Goal: Task Accomplishment & Management: Use online tool/utility

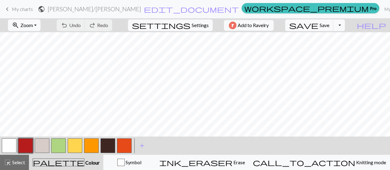
click at [28, 7] on span "My charts" at bounding box center [22, 9] width 21 height 6
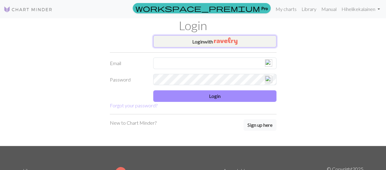
click at [203, 40] on button "Login with" at bounding box center [214, 41] width 123 height 12
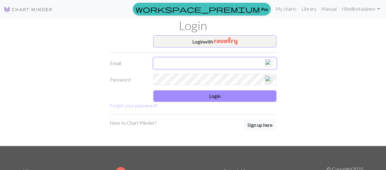
click at [199, 58] on input "text" at bounding box center [214, 64] width 123 height 12
type input "[EMAIL_ADDRESS][DOMAIN_NAME]"
click at [279, 8] on link "My charts" at bounding box center [286, 9] width 26 height 12
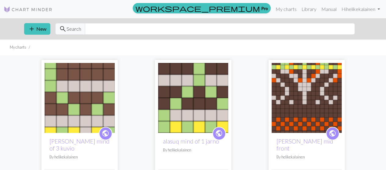
click at [305, 91] on img at bounding box center [306, 98] width 70 height 70
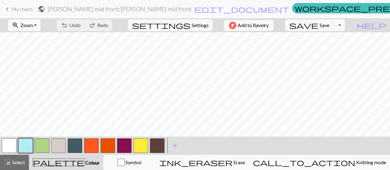
click at [125, 149] on button "button" at bounding box center [124, 146] width 15 height 15
click at [173, 147] on span "add" at bounding box center [174, 146] width 7 height 9
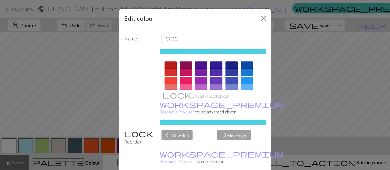
scroll to position [12, 0]
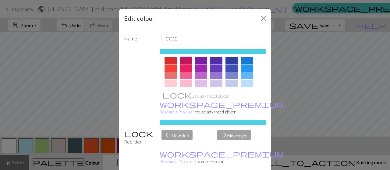
click at [182, 60] on div at bounding box center [186, 60] width 12 height 7
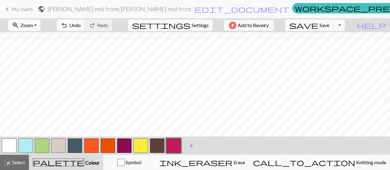
click at [192, 146] on span "add" at bounding box center [191, 146] width 7 height 9
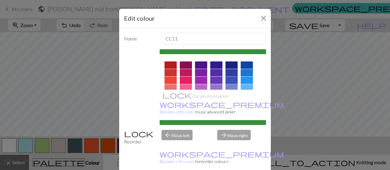
click at [232, 77] on div at bounding box center [232, 80] width 12 height 7
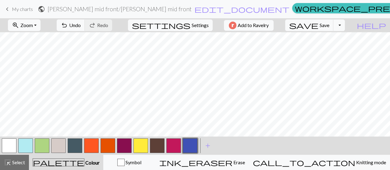
click at [192, 146] on button "button" at bounding box center [190, 146] width 15 height 15
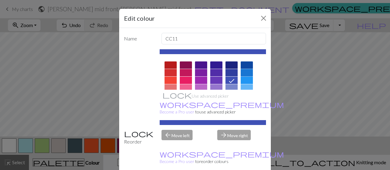
click at [241, 70] on div at bounding box center [247, 72] width 12 height 7
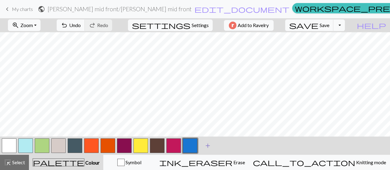
click at [208, 146] on span "add" at bounding box center [207, 146] width 7 height 9
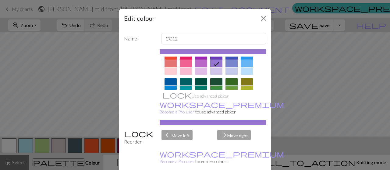
scroll to position [37, 0]
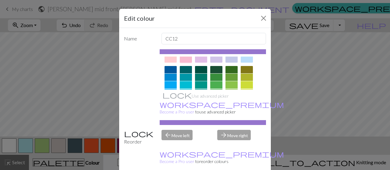
click at [180, 59] on div at bounding box center [186, 58] width 12 height 7
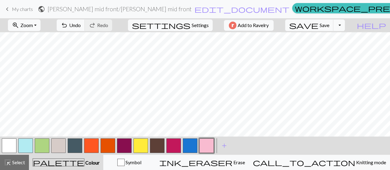
click at [57, 146] on button "button" at bounding box center [58, 146] width 15 height 15
click at [60, 144] on button "button" at bounding box center [58, 146] width 15 height 15
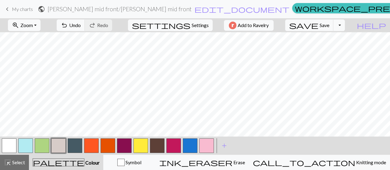
click at [160, 145] on button "button" at bounding box center [157, 146] width 15 height 15
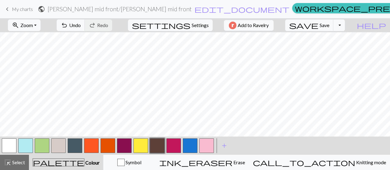
click at [173, 148] on button "button" at bounding box center [173, 146] width 15 height 15
click at [124, 153] on div at bounding box center [124, 146] width 16 height 16
click at [124, 146] on button "button" at bounding box center [124, 146] width 15 height 15
click at [125, 147] on button "button" at bounding box center [124, 146] width 15 height 15
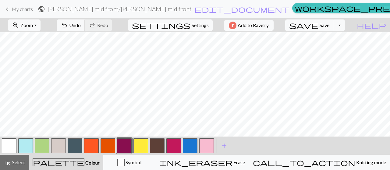
click at [207, 142] on button "button" at bounding box center [206, 146] width 15 height 15
click at [205, 147] on button "button" at bounding box center [206, 146] width 15 height 15
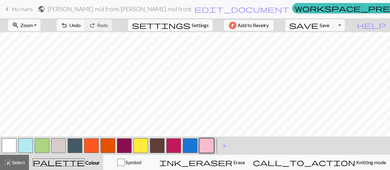
click at [23, 147] on button "button" at bounding box center [25, 146] width 15 height 15
click at [210, 150] on button "button" at bounding box center [206, 146] width 15 height 15
click at [204, 150] on button "button" at bounding box center [206, 146] width 15 height 15
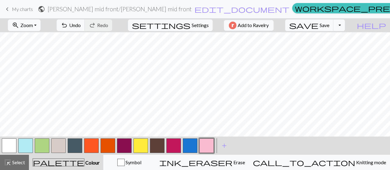
click at [105, 150] on button "button" at bounding box center [108, 146] width 15 height 15
click at [138, 150] on button "button" at bounding box center [141, 146] width 15 height 15
click at [140, 149] on button "button" at bounding box center [141, 146] width 15 height 15
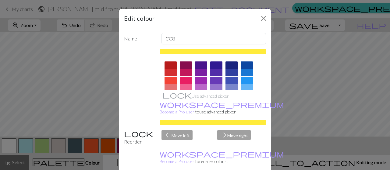
click at [140, 149] on div "Name CC8 Use advanced picker workspace_premium Become a Pro user to use advance…" at bounding box center [195, 101] width 152 height 147
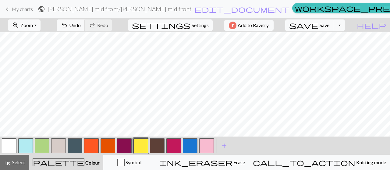
click at [110, 146] on button "button" at bounding box center [108, 146] width 15 height 15
click at [107, 148] on button "button" at bounding box center [108, 146] width 15 height 15
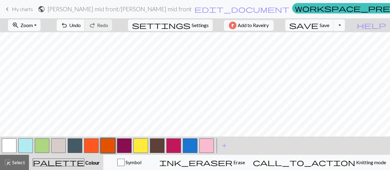
click at [81, 25] on span "Undo" at bounding box center [75, 25] width 12 height 6
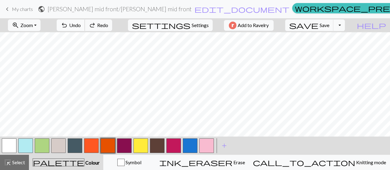
click at [81, 24] on span "Undo" at bounding box center [75, 25] width 12 height 6
click at [208, 147] on button "button" at bounding box center [206, 146] width 15 height 15
click at [208, 142] on button "button" at bounding box center [206, 146] width 15 height 15
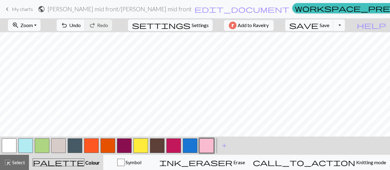
click at [74, 146] on button "button" at bounding box center [75, 146] width 15 height 15
click at [73, 150] on button "button" at bounding box center [75, 146] width 15 height 15
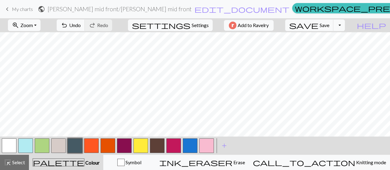
click at [71, 145] on button "button" at bounding box center [75, 146] width 15 height 15
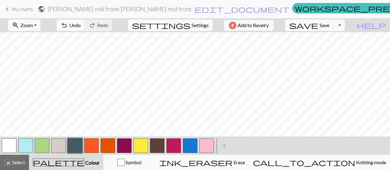
click at [46, 147] on button "button" at bounding box center [42, 146] width 15 height 15
click at [40, 141] on button "button" at bounding box center [42, 146] width 15 height 15
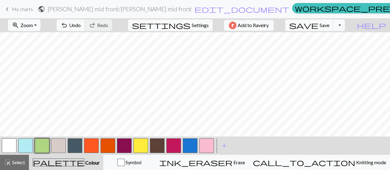
click at [57, 145] on button "button" at bounding box center [58, 146] width 15 height 15
click at [55, 148] on button "button" at bounding box center [58, 146] width 15 height 15
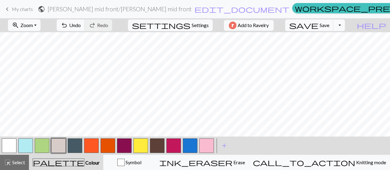
click at [141, 148] on button "button" at bounding box center [141, 146] width 15 height 15
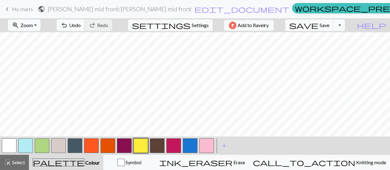
click at [85, 30] on button "undo Undo Undo" at bounding box center [71, 26] width 28 height 12
click at [81, 26] on span "Undo" at bounding box center [75, 25] width 12 height 6
click at [81, 22] on span "Undo" at bounding box center [75, 25] width 12 height 6
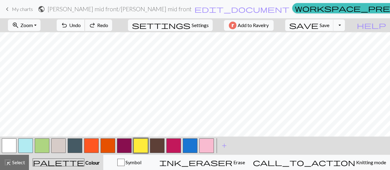
click at [81, 22] on span "Undo" at bounding box center [75, 25] width 12 height 6
click at [85, 21] on button "undo Undo Undo" at bounding box center [71, 26] width 28 height 12
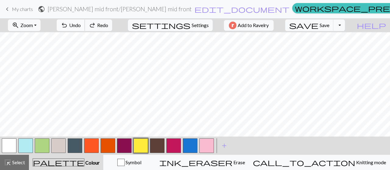
click at [85, 21] on button "undo Undo Undo" at bounding box center [71, 26] width 28 height 12
click at [81, 22] on span "Undo" at bounding box center [75, 25] width 12 height 6
click at [68, 25] on span "undo" at bounding box center [64, 25] width 7 height 9
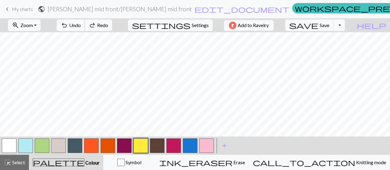
click at [68, 25] on span "undo" at bounding box center [64, 25] width 7 height 9
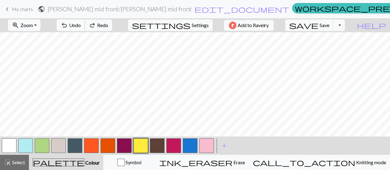
click at [68, 24] on span "undo" at bounding box center [64, 25] width 7 height 9
click at [68, 23] on span "undo" at bounding box center [64, 25] width 7 height 9
click at [68, 22] on span "undo" at bounding box center [64, 25] width 7 height 9
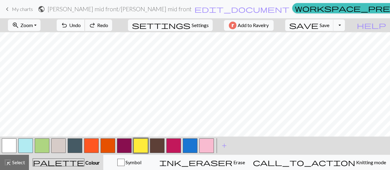
click at [68, 22] on span "undo" at bounding box center [64, 25] width 7 height 9
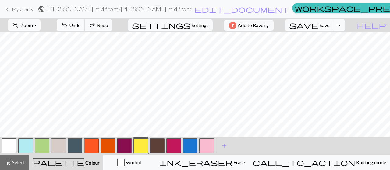
click at [68, 22] on span "undo" at bounding box center [64, 25] width 7 height 9
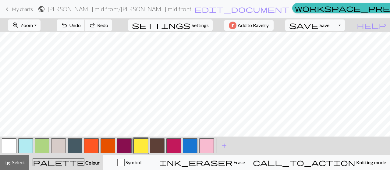
click at [68, 22] on span "undo" at bounding box center [64, 25] width 7 height 9
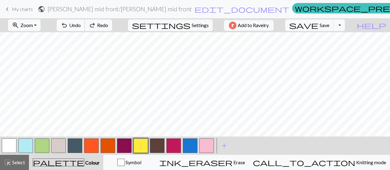
click at [68, 22] on span "undo" at bounding box center [64, 25] width 7 height 9
click at [68, 21] on span "undo" at bounding box center [64, 25] width 7 height 9
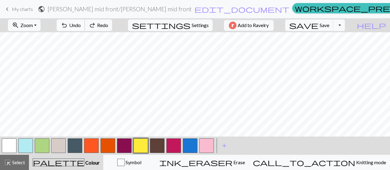
click at [68, 21] on span "undo" at bounding box center [64, 25] width 7 height 9
click at [89, 21] on div "undo Undo Undo redo Redo Redo" at bounding box center [84, 25] width 65 height 14
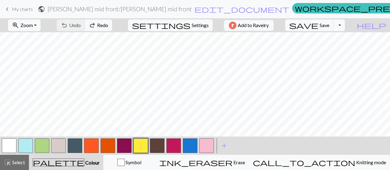
click at [89, 20] on div "undo Undo Undo redo Redo Redo" at bounding box center [84, 25] width 65 height 14
click at [94, 24] on div "undo Undo Undo redo Redo Redo" at bounding box center [84, 25] width 65 height 14
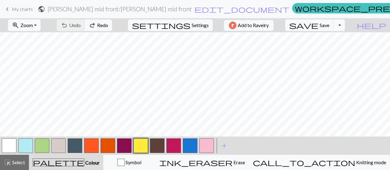
click at [94, 24] on div "undo Undo Undo redo Redo Redo" at bounding box center [84, 25] width 65 height 14
click at [99, 24] on div "undo Undo Undo redo Redo Redo" at bounding box center [84, 25] width 65 height 14
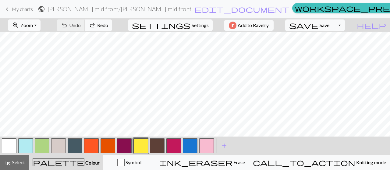
click at [99, 24] on div "undo Undo Undo redo Redo Redo" at bounding box center [84, 25] width 65 height 14
click at [101, 24] on div "undo Undo Undo redo Redo Redo" at bounding box center [84, 25] width 65 height 14
click at [102, 25] on div "undo Undo Undo redo Redo Redo" at bounding box center [84, 25] width 65 height 14
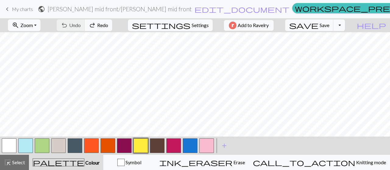
click at [101, 24] on div "undo Undo Undo redo Redo Redo" at bounding box center [84, 25] width 65 height 14
click at [101, 23] on div "undo Undo Undo redo Redo Redo" at bounding box center [84, 25] width 65 height 14
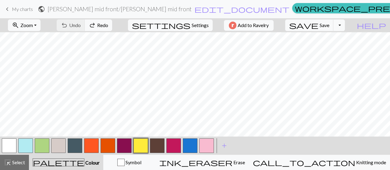
click at [101, 23] on div "undo Undo Undo redo Redo Redo" at bounding box center [84, 25] width 65 height 14
click at [27, 9] on span "My charts" at bounding box center [22, 9] width 21 height 6
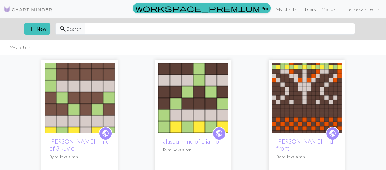
click at [316, 87] on img at bounding box center [306, 98] width 70 height 70
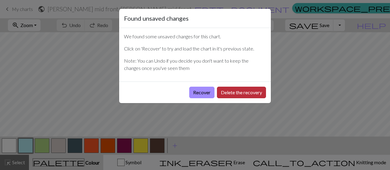
click at [233, 89] on button "Delete the recovery" at bounding box center [241, 93] width 49 height 12
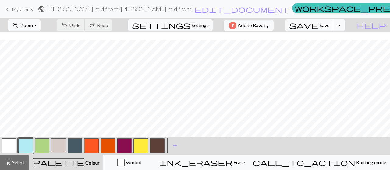
scroll to position [61, 0]
click at [17, 8] on span "My charts" at bounding box center [22, 9] width 21 height 6
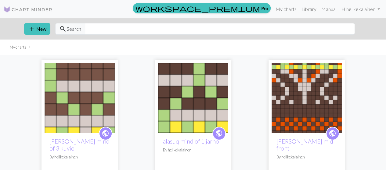
click at [63, 102] on img at bounding box center [80, 98] width 70 height 70
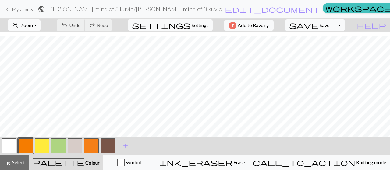
scroll to position [31, 0]
click at [123, 144] on span "add" at bounding box center [125, 146] width 7 height 9
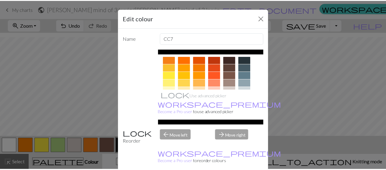
scroll to position [79, 0]
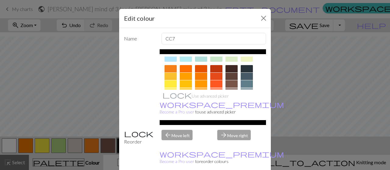
click at [213, 76] on div at bounding box center [216, 76] width 12 height 7
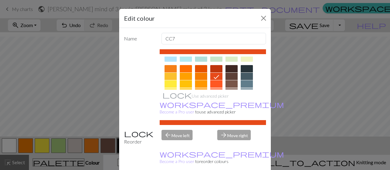
click at [227, 130] on div "arrow_forward Move right" at bounding box center [242, 138] width 56 height 16
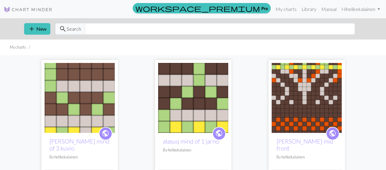
click at [196, 97] on img at bounding box center [193, 98] width 70 height 70
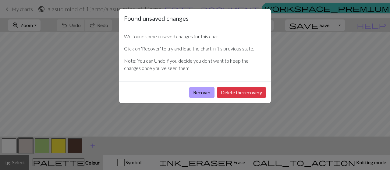
click at [204, 90] on button "Recover" at bounding box center [201, 93] width 25 height 12
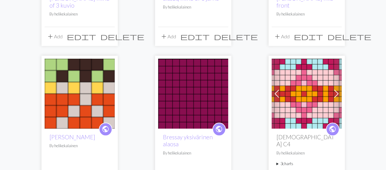
scroll to position [152, 0]
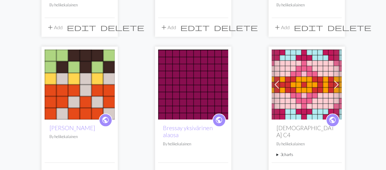
click at [77, 94] on img at bounding box center [80, 85] width 70 height 70
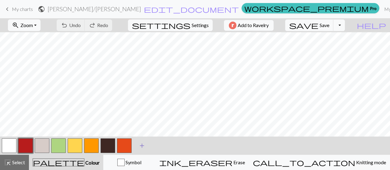
click at [142, 147] on span "add" at bounding box center [141, 146] width 7 height 9
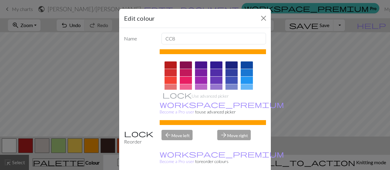
click at [186, 78] on div at bounding box center [186, 80] width 12 height 7
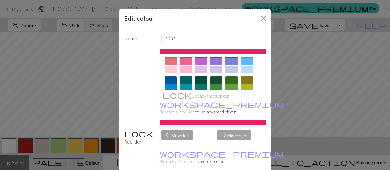
scroll to position [30, 0]
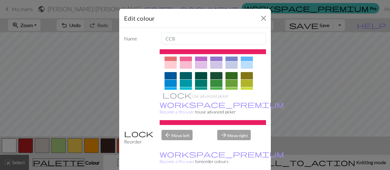
click at [182, 57] on div at bounding box center [186, 57] width 12 height 7
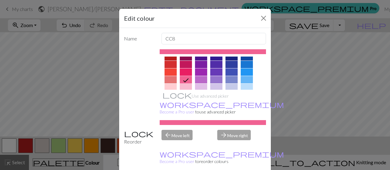
scroll to position [0, 0]
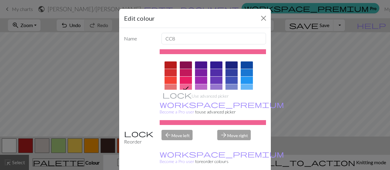
click at [185, 71] on div at bounding box center [186, 72] width 12 height 7
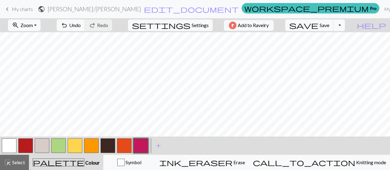
click at [37, 146] on button "button" at bounding box center [42, 146] width 15 height 15
click at [40, 143] on button "button" at bounding box center [42, 146] width 15 height 15
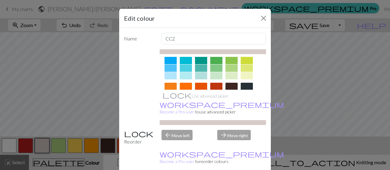
scroll to position [91, 0]
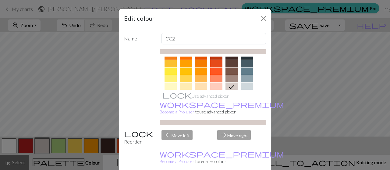
click at [230, 79] on div at bounding box center [232, 78] width 12 height 7
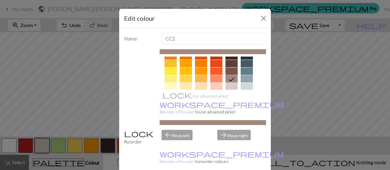
click at [230, 87] on div at bounding box center [232, 86] width 12 height 7
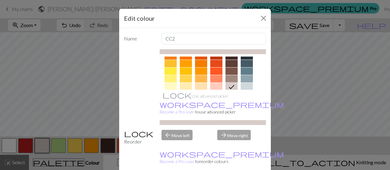
click at [215, 85] on div at bounding box center [216, 86] width 12 height 7
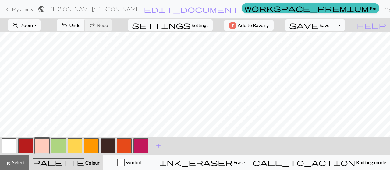
click at [125, 147] on button "button" at bounding box center [124, 146] width 15 height 15
click at [122, 146] on button "button" at bounding box center [124, 146] width 15 height 15
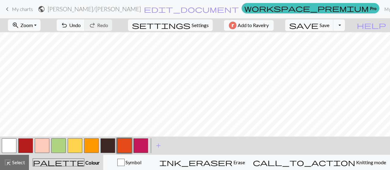
click at [141, 148] on button "button" at bounding box center [141, 146] width 15 height 15
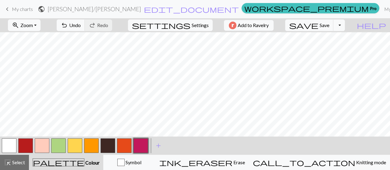
click at [57, 147] on button "button" at bounding box center [58, 146] width 15 height 15
click at [63, 144] on button "button" at bounding box center [58, 146] width 15 height 15
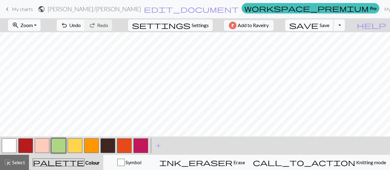
click at [334, 28] on button "save Save Save" at bounding box center [309, 26] width 48 height 12
click at [27, 6] on span "My charts" at bounding box center [22, 9] width 21 height 6
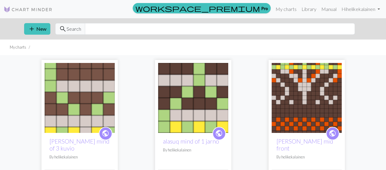
click at [65, 90] on img at bounding box center [80, 98] width 70 height 70
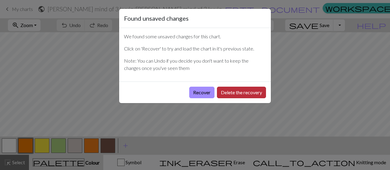
click at [233, 92] on button "Delete the recovery" at bounding box center [241, 93] width 49 height 12
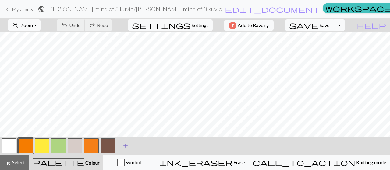
click at [124, 146] on span "add" at bounding box center [125, 146] width 7 height 9
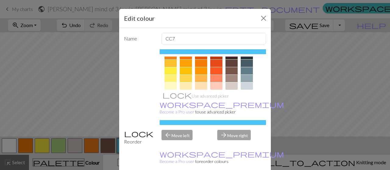
scroll to position [98, 0]
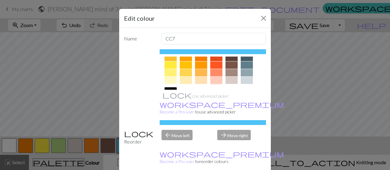
click at [217, 81] on div at bounding box center [216, 80] width 12 height 7
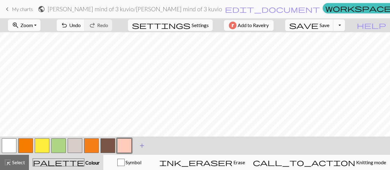
click at [142, 144] on span "add" at bounding box center [141, 146] width 7 height 9
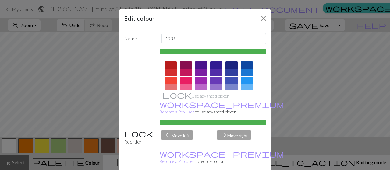
click at [183, 71] on div at bounding box center [186, 72] width 12 height 7
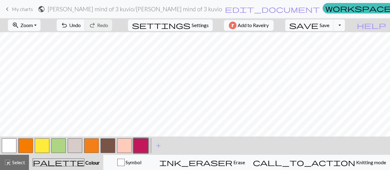
click at [143, 148] on button "button" at bounding box center [141, 146] width 15 height 15
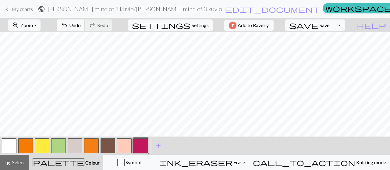
click at [93, 149] on button "button" at bounding box center [91, 146] width 15 height 15
click at [92, 144] on button "button" at bounding box center [91, 146] width 15 height 15
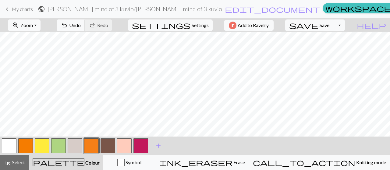
click at [56, 147] on button "button" at bounding box center [58, 146] width 15 height 15
click at [59, 148] on button "button" at bounding box center [58, 146] width 15 height 15
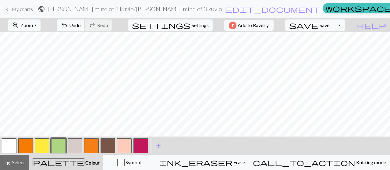
click at [124, 141] on button "button" at bounding box center [124, 146] width 15 height 15
click at [123, 145] on button "button" at bounding box center [124, 146] width 15 height 15
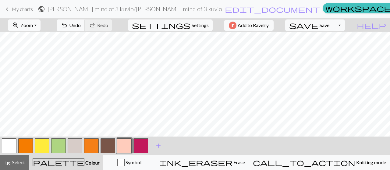
click at [104, 141] on button "button" at bounding box center [108, 146] width 15 height 15
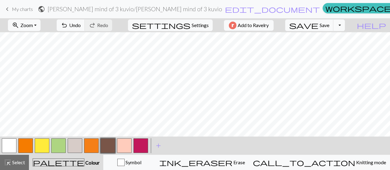
click at [123, 149] on button "button" at bounding box center [124, 146] width 15 height 15
click at [123, 146] on button "button" at bounding box center [124, 146] width 15 height 15
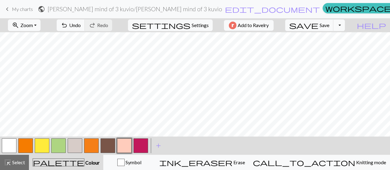
click at [104, 146] on button "button" at bounding box center [108, 146] width 15 height 15
click at [105, 146] on button "button" at bounding box center [108, 146] width 15 height 15
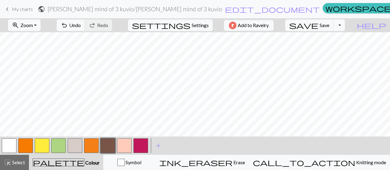
click at [124, 148] on button "button" at bounding box center [124, 146] width 15 height 15
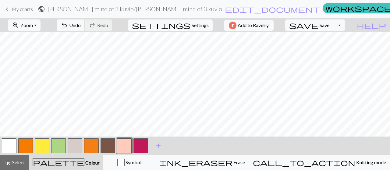
click at [111, 145] on button "button" at bounding box center [108, 146] width 15 height 15
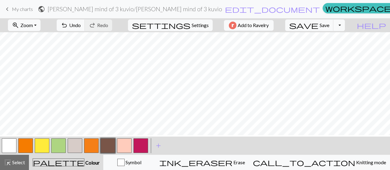
scroll to position [0, 0]
click at [71, 149] on button "button" at bounding box center [75, 146] width 15 height 15
click at [74, 144] on button "button" at bounding box center [75, 146] width 15 height 15
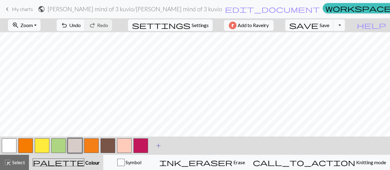
click at [160, 144] on span "add" at bounding box center [158, 146] width 7 height 9
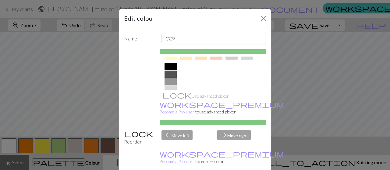
scroll to position [91, 0]
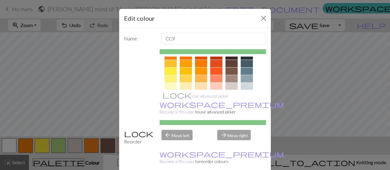
click at [233, 87] on div at bounding box center [232, 86] width 12 height 7
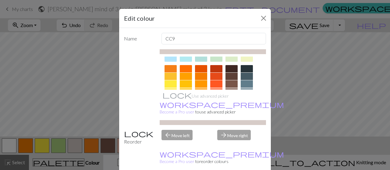
scroll to position [109, 0]
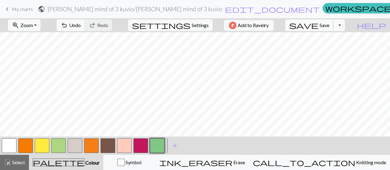
click at [329, 24] on span "Save" at bounding box center [325, 25] width 10 height 6
click at [329, 27] on span "Save" at bounding box center [325, 25] width 10 height 6
click at [18, 10] on div "Chart saved" at bounding box center [195, 12] width 390 height 24
click at [22, 7] on span "My charts" at bounding box center [22, 9] width 21 height 6
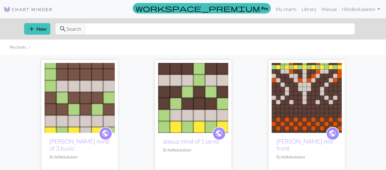
click at [315, 105] on img at bounding box center [306, 98] width 70 height 70
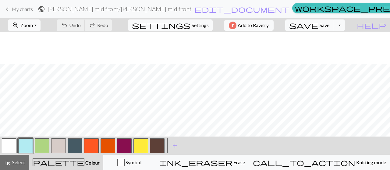
scroll to position [122, 0]
click at [174, 146] on span "add" at bounding box center [174, 146] width 7 height 9
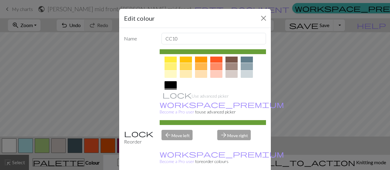
scroll to position [91, 0]
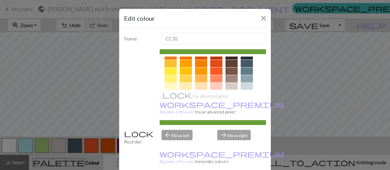
click at [214, 86] on div at bounding box center [216, 86] width 12 height 7
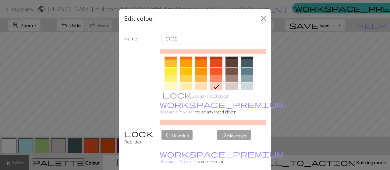
click at [198, 84] on div at bounding box center [201, 86] width 12 height 7
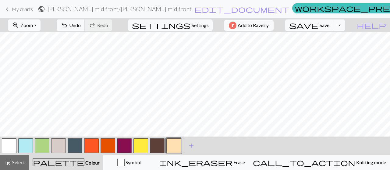
click at [161, 142] on button "button" at bounding box center [157, 146] width 15 height 15
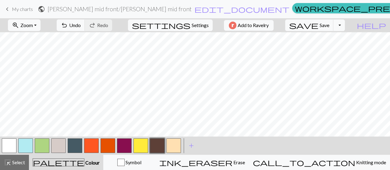
click at [106, 147] on button "button" at bounding box center [108, 146] width 15 height 15
click at [109, 144] on button "button" at bounding box center [108, 146] width 15 height 15
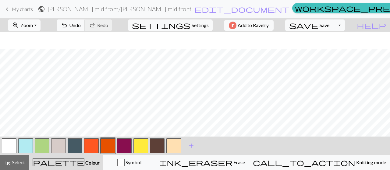
scroll to position [61, 0]
click at [173, 144] on button "button" at bounding box center [173, 146] width 15 height 15
click at [175, 144] on button "button" at bounding box center [173, 146] width 15 height 15
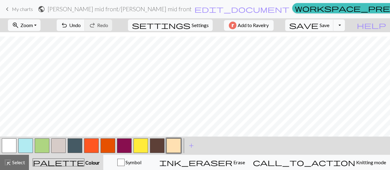
scroll to position [61, 0]
click at [108, 144] on button "button" at bounding box center [108, 146] width 15 height 15
click at [107, 142] on button "button" at bounding box center [108, 146] width 15 height 15
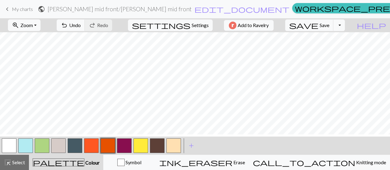
scroll to position [30, 0]
click at [177, 147] on button "button" at bounding box center [173, 146] width 15 height 15
click at [177, 145] on button "button" at bounding box center [173, 146] width 15 height 15
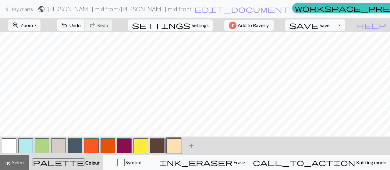
click at [192, 147] on span "add" at bounding box center [191, 146] width 7 height 9
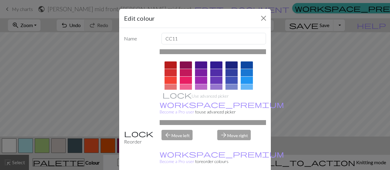
click at [183, 71] on div at bounding box center [186, 72] width 12 height 7
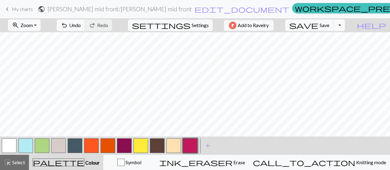
drag, startPoint x: 45, startPoint y: 142, endPoint x: 47, endPoint y: 140, distance: 3.2
click at [47, 140] on button "button" at bounding box center [42, 146] width 15 height 15
click at [46, 139] on button "button" at bounding box center [42, 146] width 15 height 15
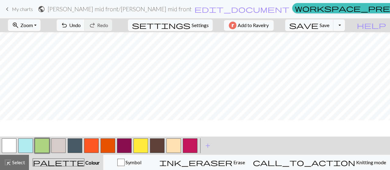
scroll to position [0, 0]
click at [191, 149] on button "button" at bounding box center [190, 146] width 15 height 15
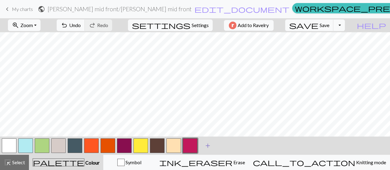
click at [208, 147] on span "add" at bounding box center [207, 146] width 7 height 9
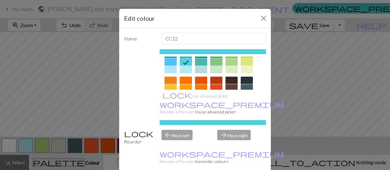
scroll to position [61, 0]
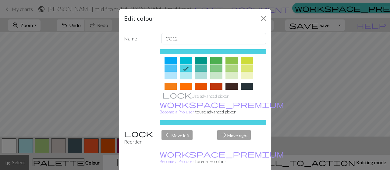
click at [230, 83] on div at bounding box center [232, 86] width 12 height 7
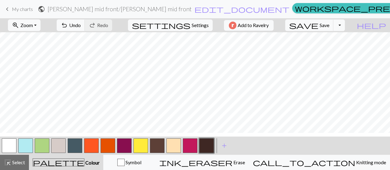
scroll to position [8, 0]
click at [329, 27] on span "Save" at bounding box center [325, 25] width 10 height 6
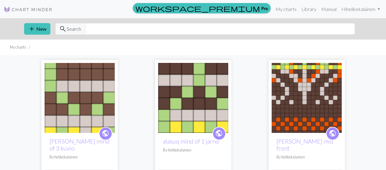
click at [201, 98] on img at bounding box center [193, 98] width 70 height 70
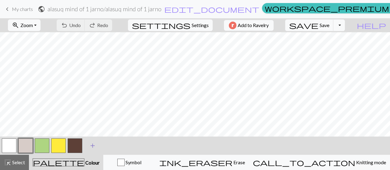
click at [90, 148] on span "add" at bounding box center [92, 146] width 7 height 9
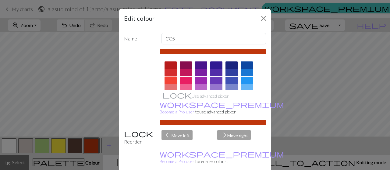
click at [169, 80] on div at bounding box center [171, 80] width 12 height 7
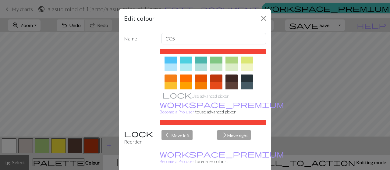
scroll to position [61, 0]
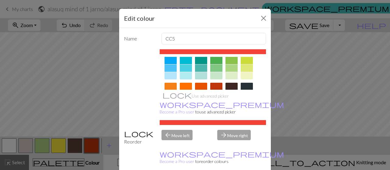
click at [198, 85] on div at bounding box center [201, 86] width 12 height 7
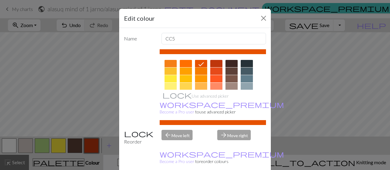
scroll to position [91, 0]
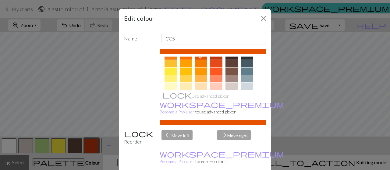
click at [213, 61] on div at bounding box center [216, 63] width 12 height 7
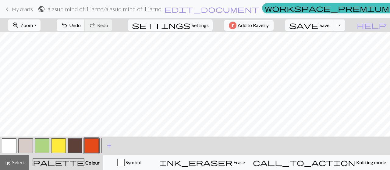
click at [96, 146] on button "button" at bounding box center [91, 146] width 15 height 15
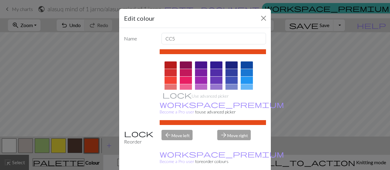
click at [70, 105] on div "Edit colour Name CC5 Use advanced picker workspace_premium Become a Pro user to…" at bounding box center [195, 85] width 390 height 170
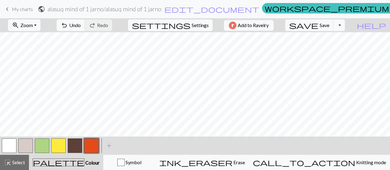
click at [44, 144] on button "button" at bounding box center [42, 146] width 15 height 15
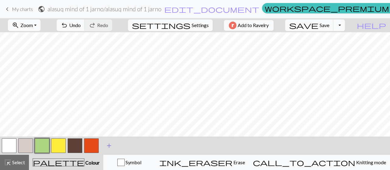
click at [110, 144] on span "add" at bounding box center [108, 146] width 7 height 9
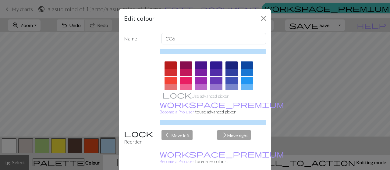
click at [187, 73] on div at bounding box center [186, 72] width 12 height 7
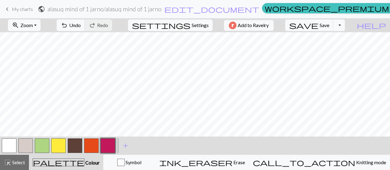
click at [74, 148] on button "button" at bounding box center [75, 146] width 15 height 15
click at [126, 143] on span "add" at bounding box center [125, 146] width 7 height 9
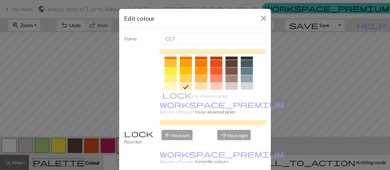
scroll to position [61, 0]
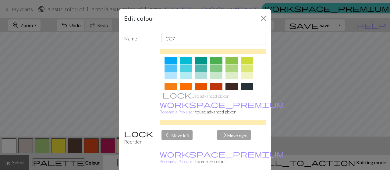
click at [231, 84] on div at bounding box center [232, 86] width 12 height 7
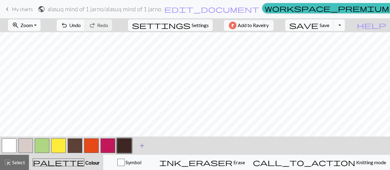
click at [143, 144] on span "add" at bounding box center [141, 146] width 7 height 9
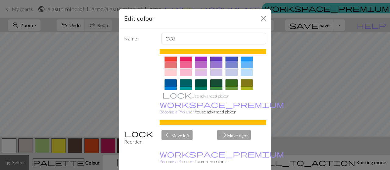
scroll to position [30, 0]
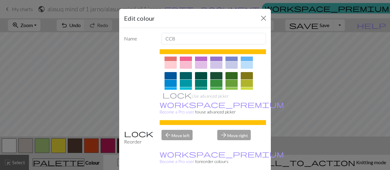
click at [182, 73] on div at bounding box center [186, 75] width 12 height 7
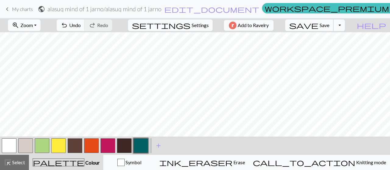
click at [329, 25] on span "Save" at bounding box center [325, 25] width 10 height 6
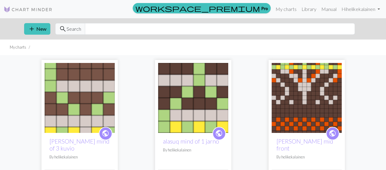
click at [313, 102] on img at bounding box center [306, 98] width 70 height 70
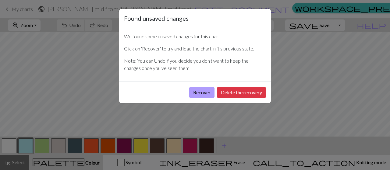
click at [200, 91] on button "Recover" at bounding box center [201, 93] width 25 height 12
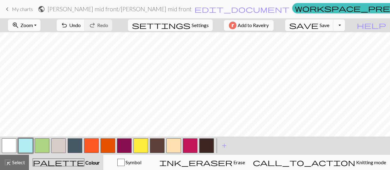
click at [76, 146] on button "button" at bounding box center [75, 146] width 15 height 15
click at [73, 144] on button "button" at bounding box center [75, 146] width 15 height 15
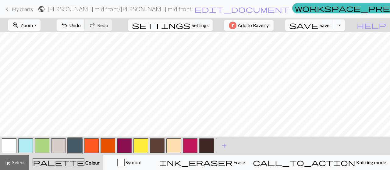
click at [70, 145] on button "button" at bounding box center [75, 146] width 15 height 15
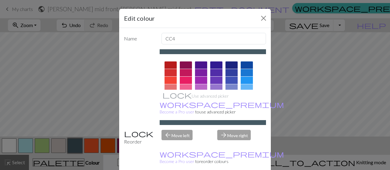
scroll to position [30, 0]
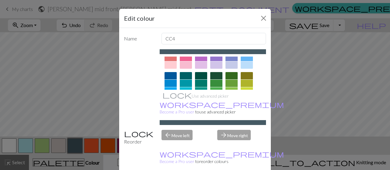
click at [182, 76] on div at bounding box center [186, 75] width 12 height 7
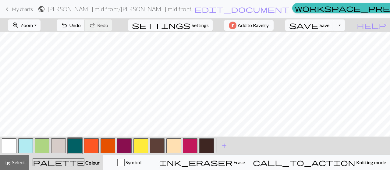
scroll to position [0, 0]
click at [81, 24] on span "Undo" at bounding box center [75, 25] width 12 height 6
click at [85, 25] on button "undo Undo Undo" at bounding box center [71, 26] width 28 height 12
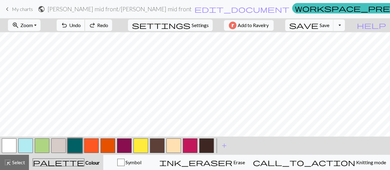
click at [85, 25] on button "undo Undo Undo" at bounding box center [71, 26] width 28 height 12
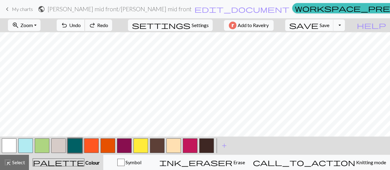
click at [85, 25] on button "undo Undo Undo" at bounding box center [71, 26] width 28 height 12
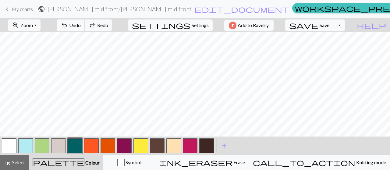
click at [85, 25] on button "undo Undo Undo" at bounding box center [71, 26] width 28 height 12
click at [85, 27] on button "undo Undo Undo" at bounding box center [71, 26] width 28 height 12
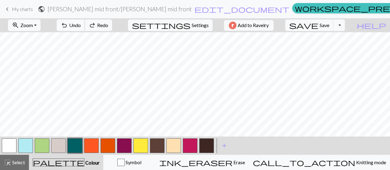
click at [85, 27] on button "undo Undo Undo" at bounding box center [71, 26] width 28 height 12
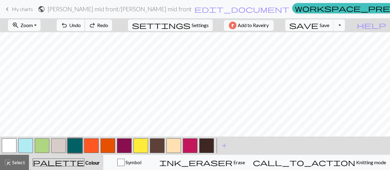
click at [85, 27] on button "undo Undo Undo" at bounding box center [71, 26] width 28 height 12
click at [81, 27] on span "Undo" at bounding box center [75, 25] width 12 height 6
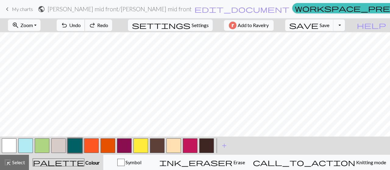
click at [81, 27] on span "Undo" at bounding box center [75, 25] width 12 height 6
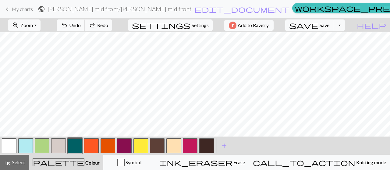
click at [81, 27] on span "Undo" at bounding box center [75, 25] width 12 height 6
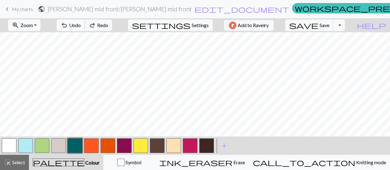
click at [81, 27] on span "Undo" at bounding box center [75, 25] width 12 height 6
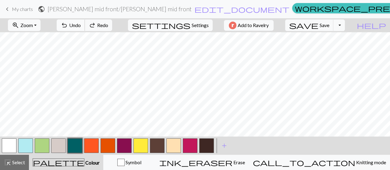
click at [81, 27] on span "Undo" at bounding box center [75, 25] width 12 height 6
click at [81, 24] on span "Undo" at bounding box center [75, 25] width 12 height 6
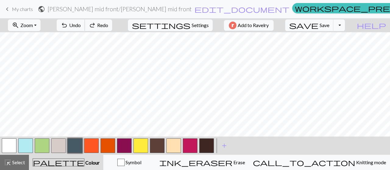
click at [81, 26] on span "Undo" at bounding box center [75, 25] width 12 height 6
click at [100, 26] on div "undo Undo Undo redo Redo Redo" at bounding box center [84, 25] width 65 height 14
click at [102, 22] on div "undo Undo Undo redo Redo Redo" at bounding box center [84, 25] width 65 height 14
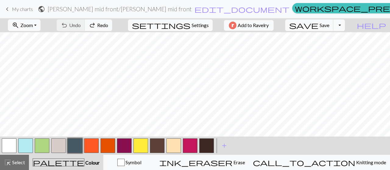
click at [102, 22] on div "undo Undo Undo redo Redo Redo" at bounding box center [84, 25] width 65 height 14
click at [102, 21] on div "undo Undo Undo redo Redo Redo" at bounding box center [84, 25] width 65 height 14
click at [207, 149] on button "button" at bounding box center [206, 146] width 15 height 15
click at [206, 144] on button "button" at bounding box center [206, 146] width 15 height 15
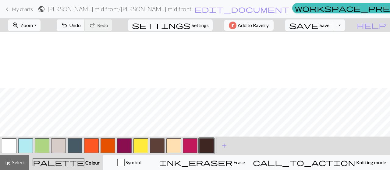
scroll to position [61, 0]
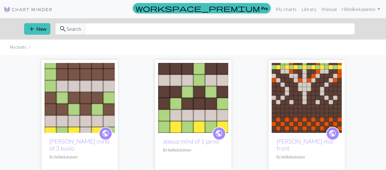
click at [178, 95] on img at bounding box center [193, 98] width 70 height 70
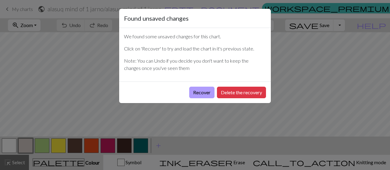
click at [200, 96] on button "Recover" at bounding box center [201, 93] width 25 height 12
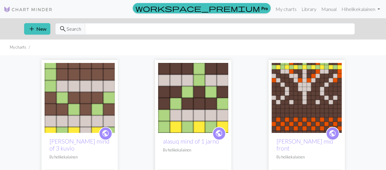
click at [80, 111] on img at bounding box center [80, 98] width 70 height 70
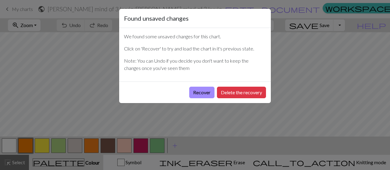
click at [301, 101] on div "Found unsaved changes We found some unsaved changes for this chart. Click on 'R…" at bounding box center [195, 85] width 390 height 170
click at [202, 94] on button "Recover" at bounding box center [201, 93] width 25 height 12
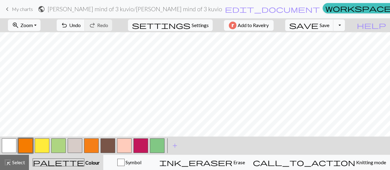
click at [120, 147] on button "button" at bounding box center [124, 146] width 15 height 15
click at [122, 148] on button "button" at bounding box center [124, 146] width 15 height 15
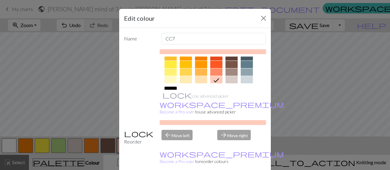
scroll to position [91, 0]
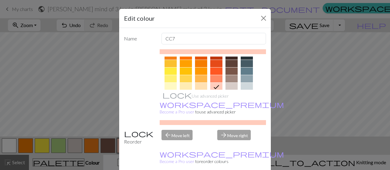
click at [195, 86] on div at bounding box center [201, 86] width 12 height 7
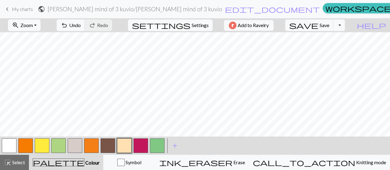
click at [152, 142] on button "button" at bounding box center [157, 146] width 15 height 15
click at [158, 146] on button "button" at bounding box center [157, 146] width 15 height 15
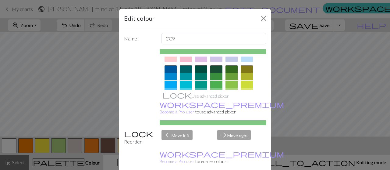
scroll to position [49, 0]
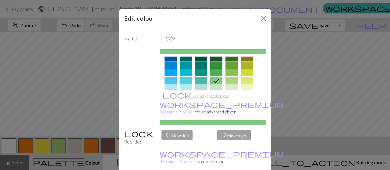
click at [217, 72] on div at bounding box center [216, 72] width 12 height 7
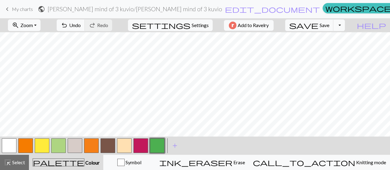
click at [108, 146] on button "button" at bounding box center [108, 146] width 15 height 15
click at [107, 146] on button "button" at bounding box center [108, 146] width 15 height 15
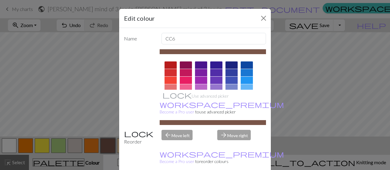
click at [263, 86] on div "Name CC6 Use advanced picker workspace_premium Become a Pro user to use advance…" at bounding box center [195, 101] width 152 height 147
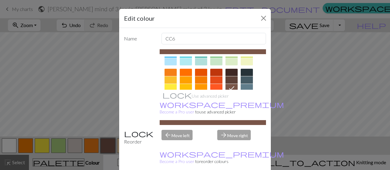
scroll to position [67, 0]
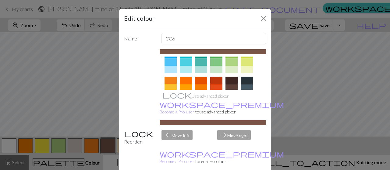
click at [231, 80] on div at bounding box center [232, 80] width 12 height 7
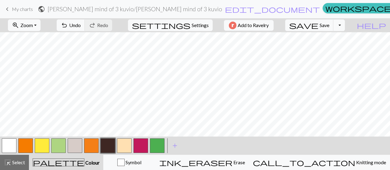
click at [107, 151] on button "button" at bounding box center [108, 146] width 15 height 15
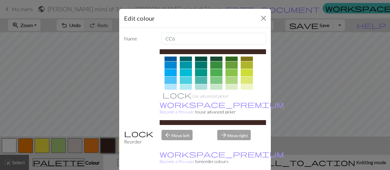
scroll to position [48, 0]
click at [199, 64] on div at bounding box center [201, 65] width 12 height 7
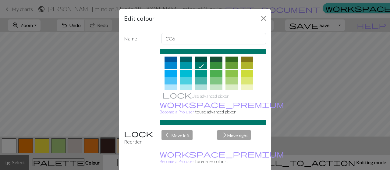
click at [199, 59] on div at bounding box center [201, 58] width 12 height 7
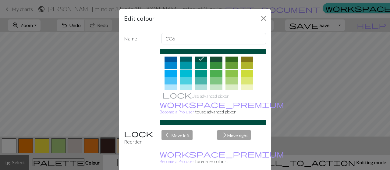
click at [183, 63] on div at bounding box center [186, 65] width 12 height 7
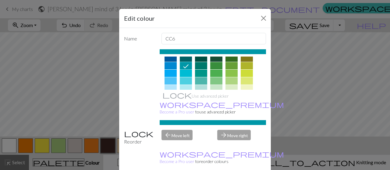
click at [183, 58] on div at bounding box center [186, 58] width 12 height 7
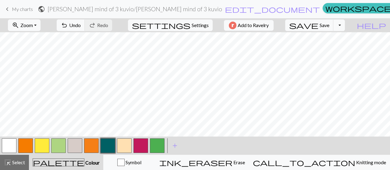
click at [111, 148] on button "button" at bounding box center [108, 146] width 15 height 15
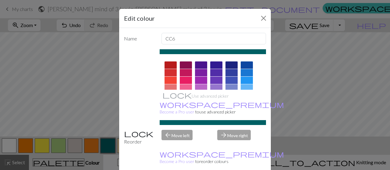
click at [258, 87] on div at bounding box center [213, 142] width 107 height 171
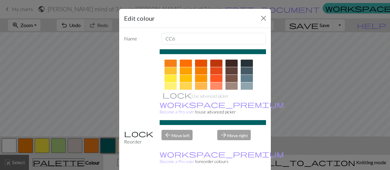
scroll to position [85, 0]
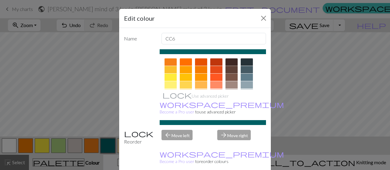
click at [228, 68] on div at bounding box center [232, 69] width 12 height 7
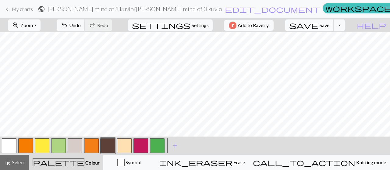
click at [331, 26] on button "save Save Save" at bounding box center [309, 26] width 48 height 12
click at [331, 21] on div "Chart saved" at bounding box center [195, 12] width 390 height 24
click at [331, 25] on button "save Save Save" at bounding box center [309, 26] width 48 height 12
